Goal: Download file/media: Obtain a digital file from the website

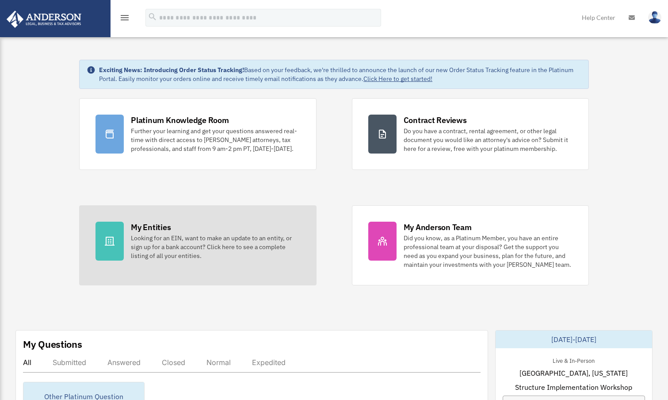
click at [122, 243] on div at bounding box center [110, 241] width 28 height 39
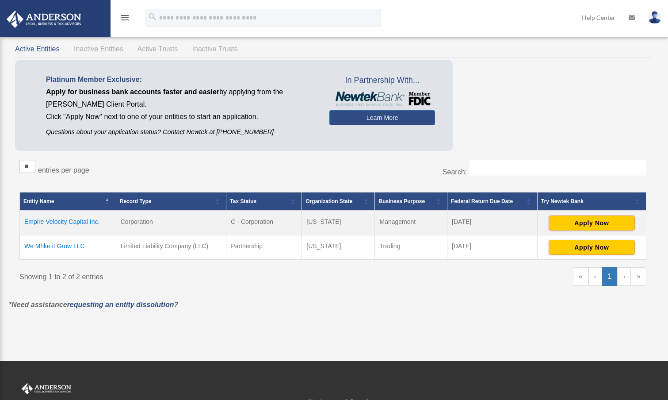
scroll to position [30, 0]
click at [84, 222] on td "Empire Velocity Capital Inc." at bounding box center [68, 223] width 96 height 25
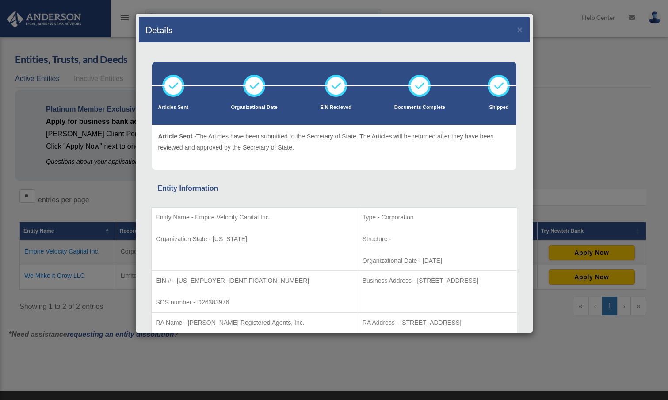
scroll to position [0, 0]
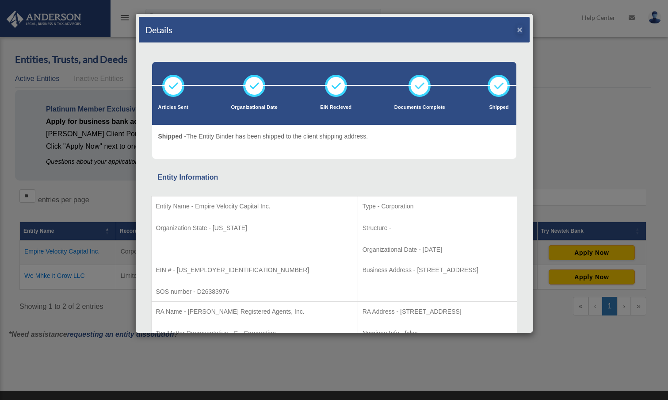
click at [520, 28] on button "×" at bounding box center [521, 29] width 6 height 9
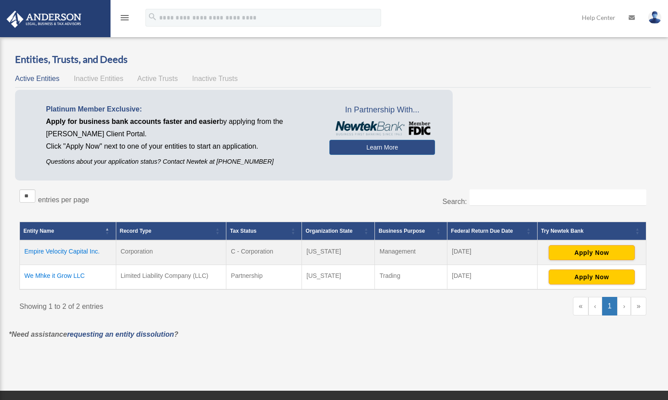
click at [96, 17] on link at bounding box center [55, 19] width 111 height 38
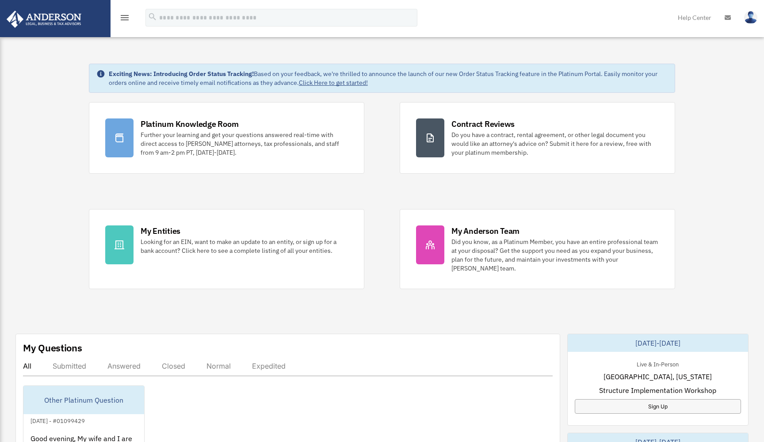
click at [124, 20] on icon "menu" at bounding box center [124, 17] width 11 height 11
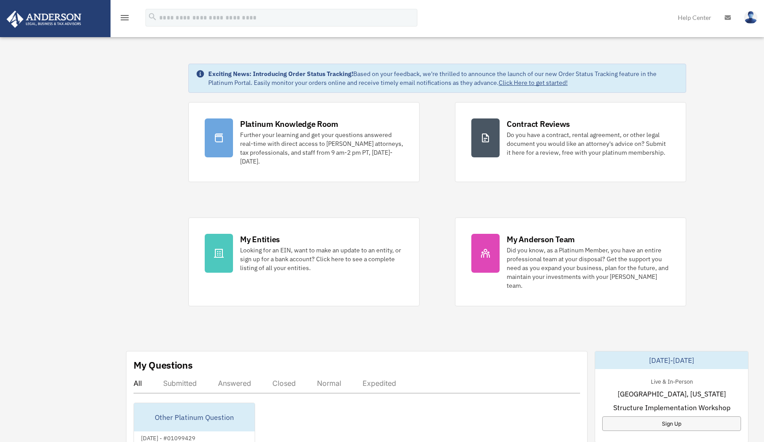
click at [124, 20] on icon "menu" at bounding box center [124, 17] width 11 height 11
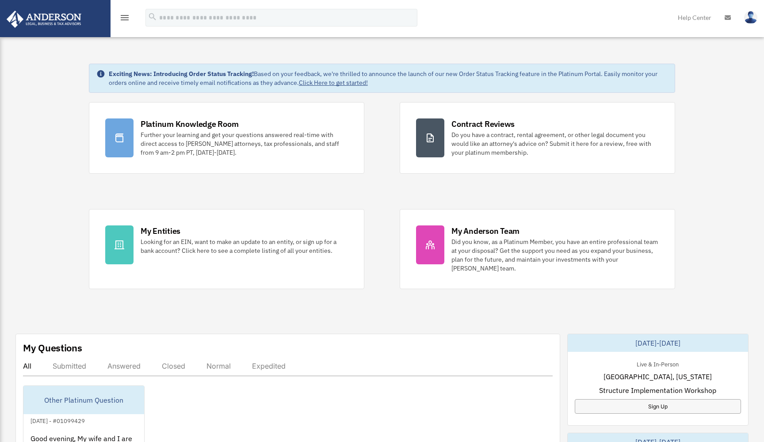
click at [124, 18] on icon "menu" at bounding box center [124, 17] width 11 height 11
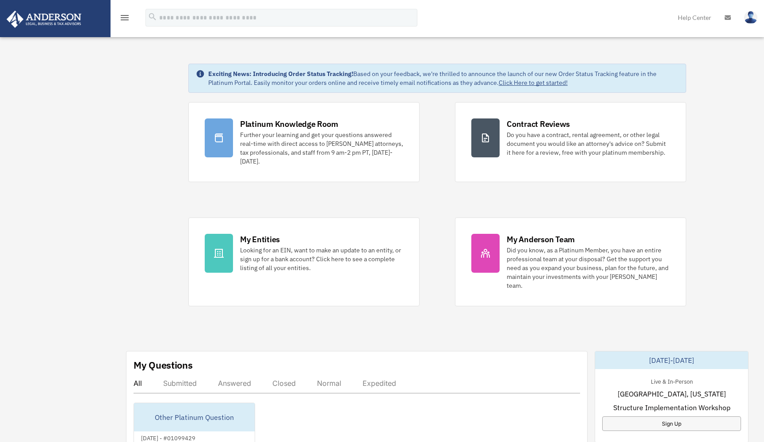
click at [125, 18] on icon "menu" at bounding box center [124, 17] width 11 height 11
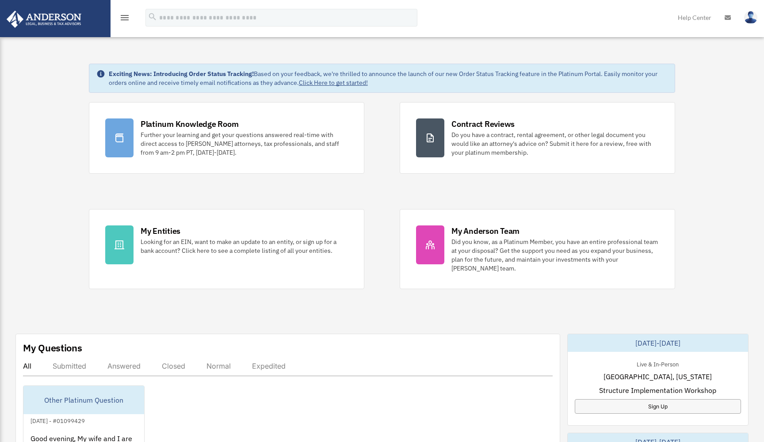
click at [123, 19] on icon "menu" at bounding box center [124, 17] width 11 height 11
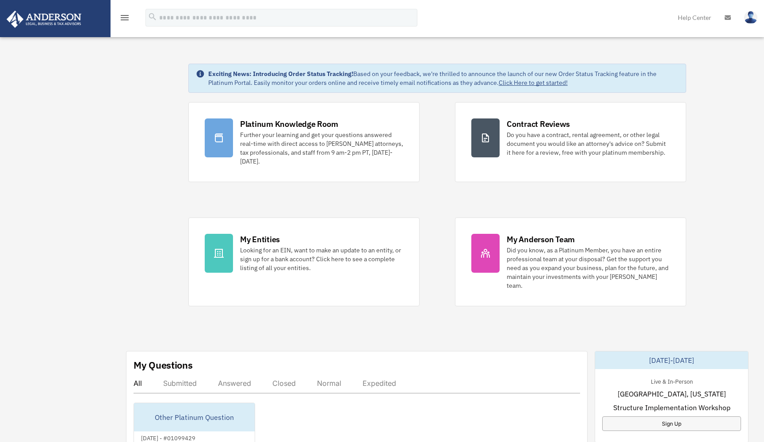
click at [29, 20] on img at bounding box center [44, 19] width 80 height 17
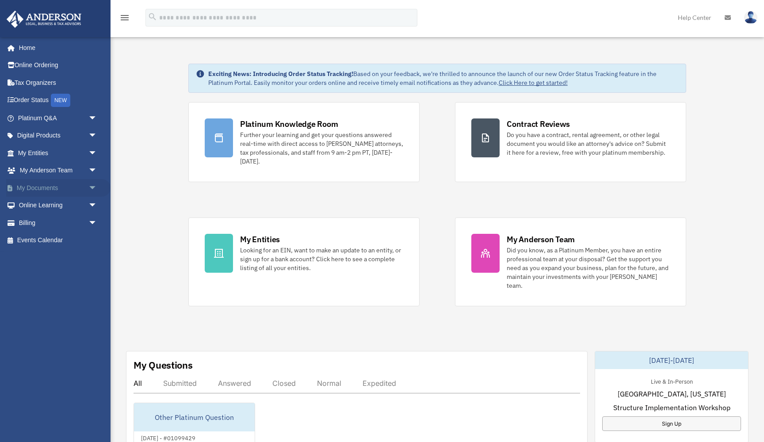
click at [42, 186] on link "My Documents arrow_drop_down" at bounding box center [58, 188] width 104 height 18
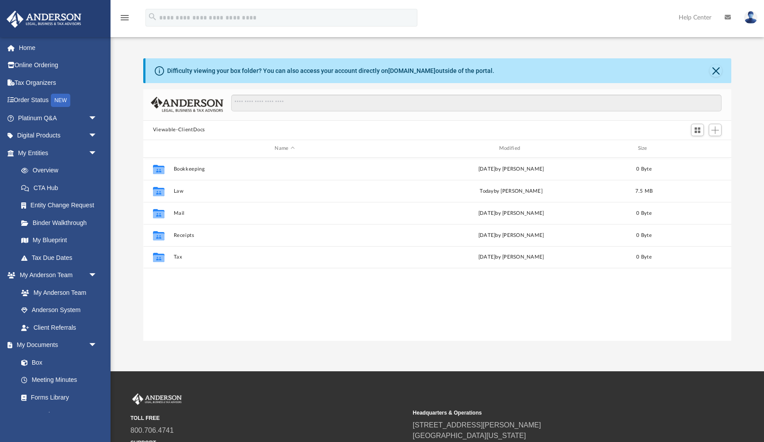
scroll to position [201, 588]
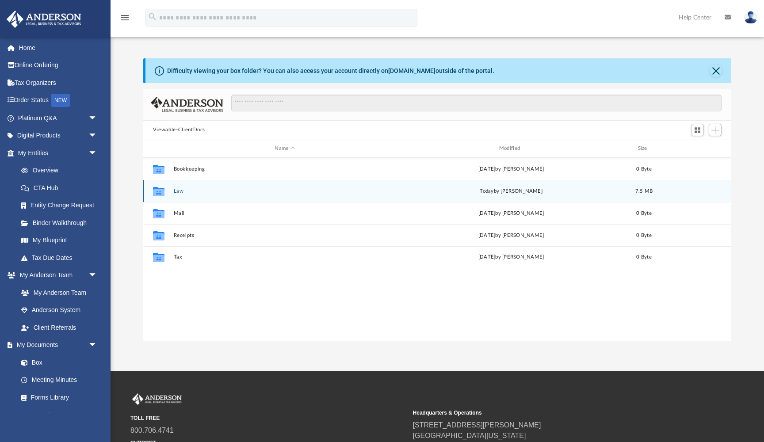
click at [194, 191] on button "Law" at bounding box center [284, 191] width 223 height 6
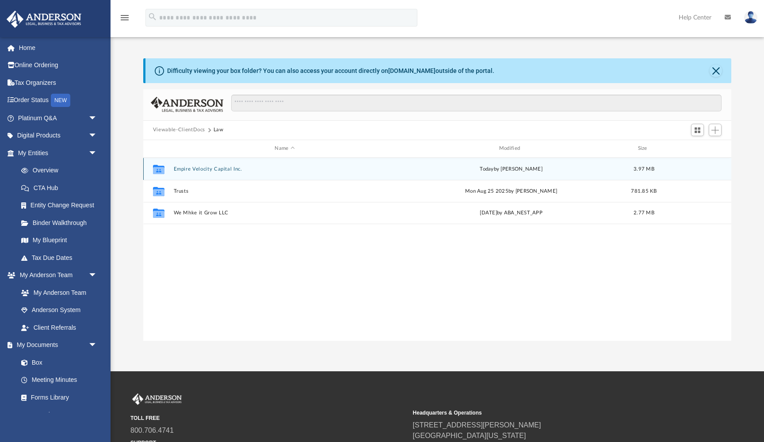
click at [212, 166] on button "Empire Velocity Capital Inc." at bounding box center [284, 169] width 223 height 6
click at [233, 169] on button "Empire Velocity Capital Inc. - Binder Documents.pdf" at bounding box center [284, 169] width 223 height 6
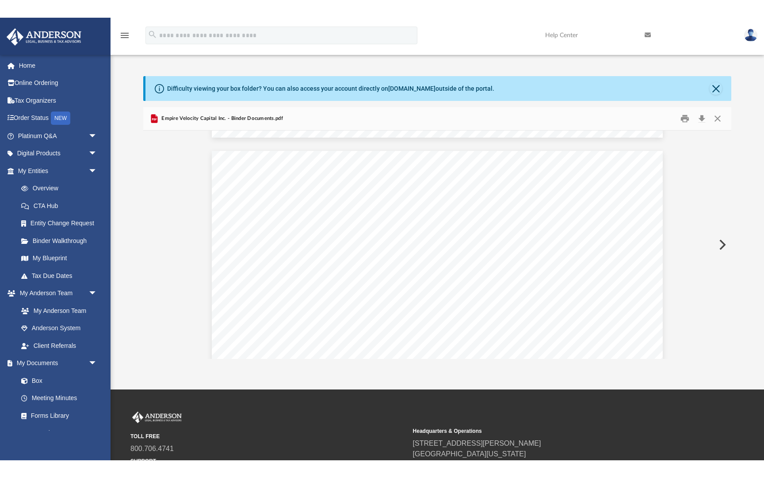
scroll to position [1189, 0]
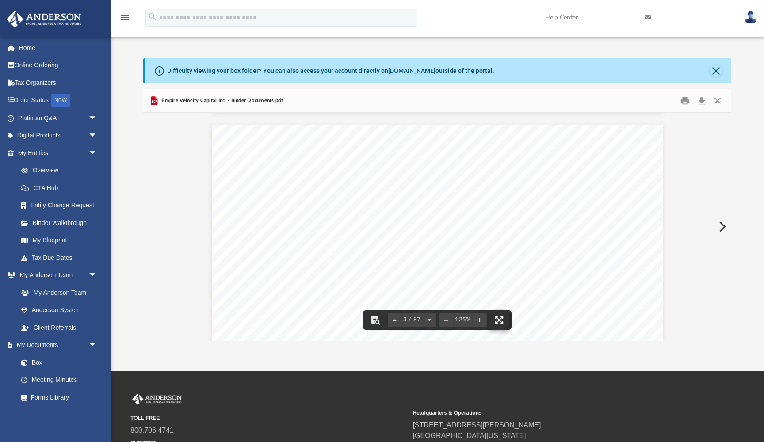
click at [504, 320] on button "File preview" at bounding box center [499, 320] width 19 height 19
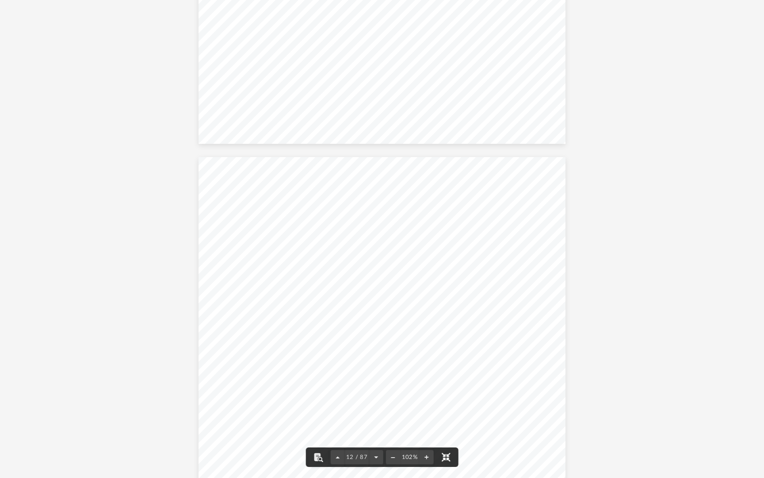
scroll to position [5228, 0]
